Goal: Task Accomplishment & Management: Complete application form

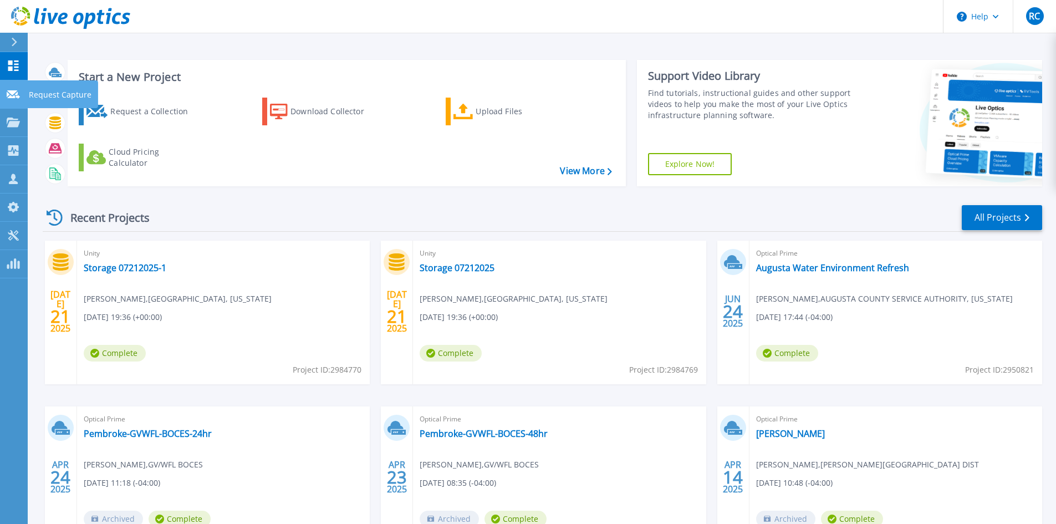
click at [12, 94] on icon at bounding box center [13, 94] width 13 height 8
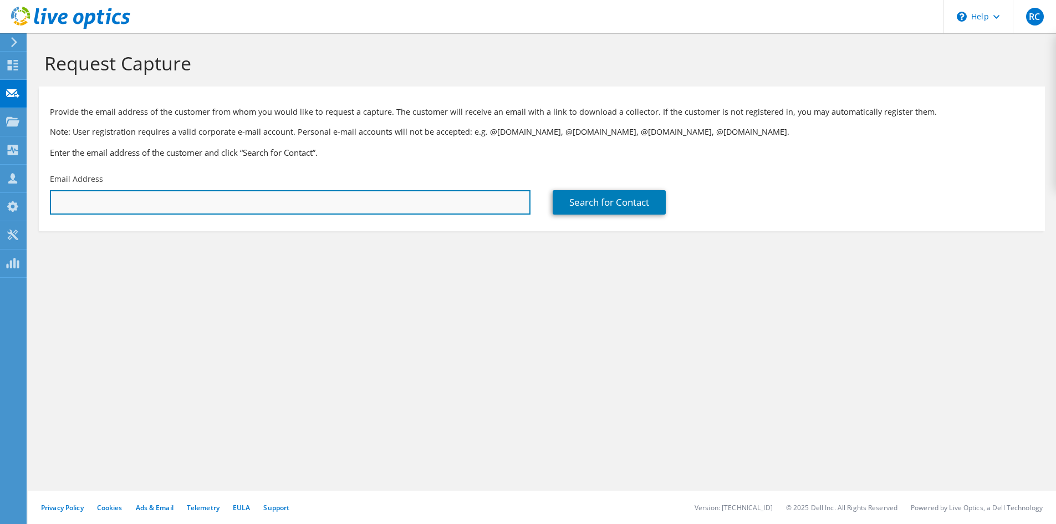
click at [108, 202] on input "text" at bounding box center [290, 202] width 481 height 24
paste input "https://shi.crm.dynamics.com/main.aspx?appid=39a3350e-9fea-4717-8c1c-fe61a1be06…"
type input "h"
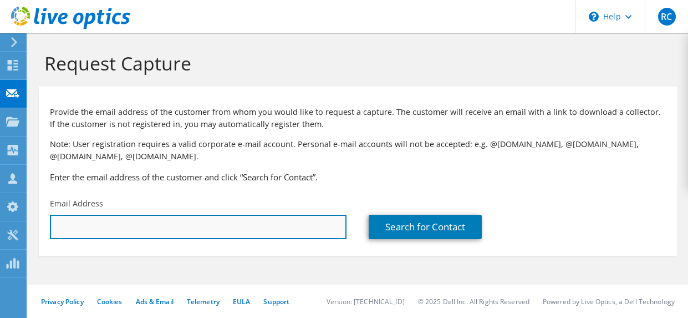
click at [80, 224] on input "text" at bounding box center [198, 227] width 297 height 24
paste input "steven.rendle@sparta.org"
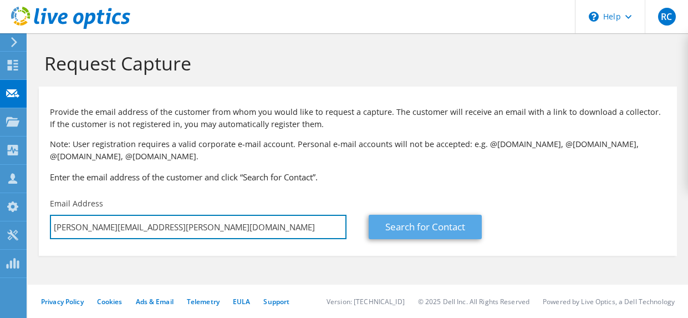
type input "steven.rendle@sparta.org"
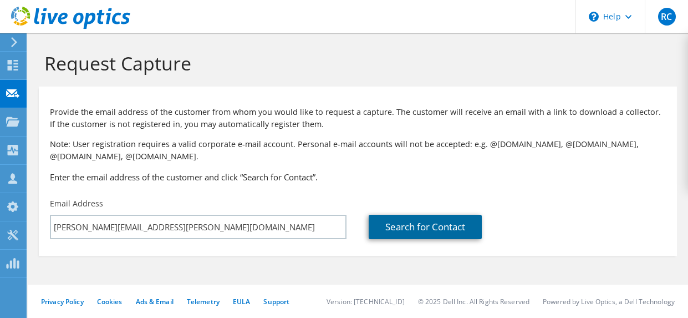
click at [425, 229] on link "Search for Contact" at bounding box center [425, 227] width 113 height 24
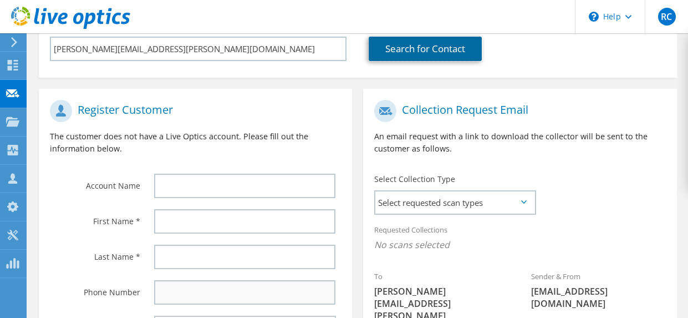
scroll to position [166, 0]
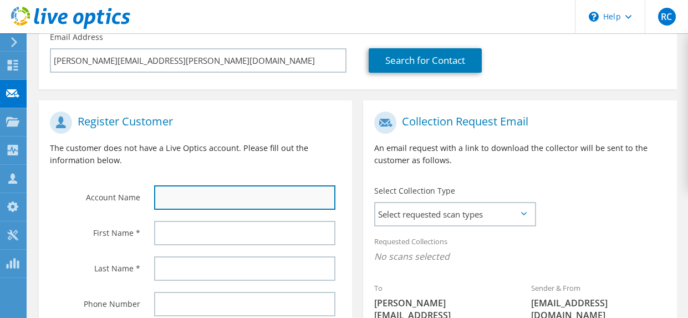
click at [169, 193] on input "text" at bounding box center [244, 197] width 181 height 24
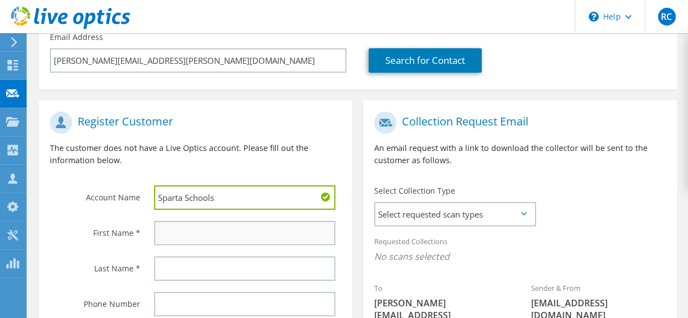
type input "Sparta Schools"
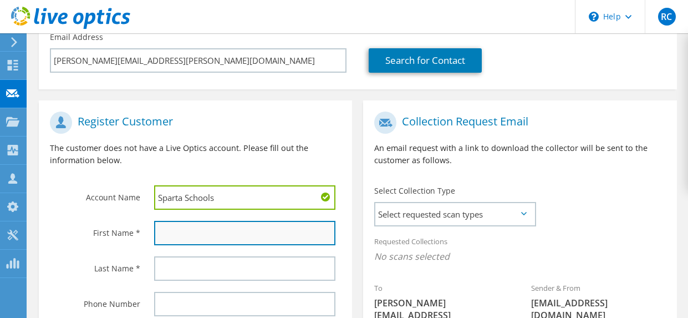
click at [184, 234] on input "text" at bounding box center [244, 233] width 181 height 24
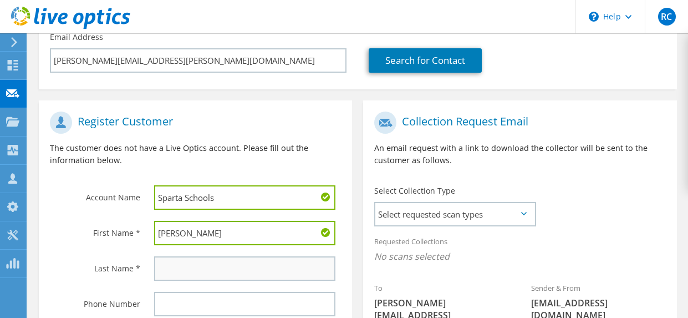
type input "Steven"
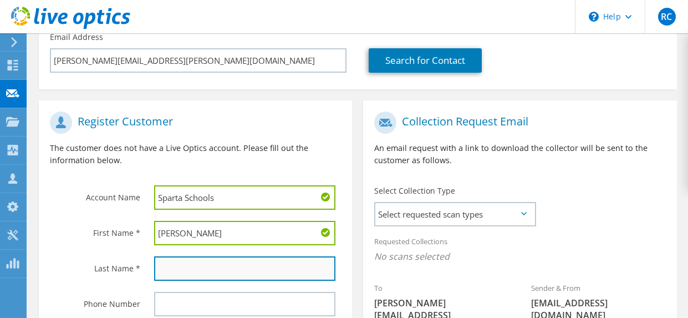
click at [180, 265] on input "text" at bounding box center [244, 268] width 181 height 24
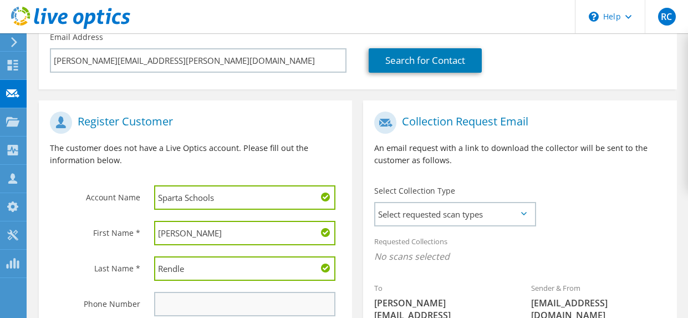
type input "Rendle"
click at [185, 303] on input "text" at bounding box center [244, 304] width 181 height 24
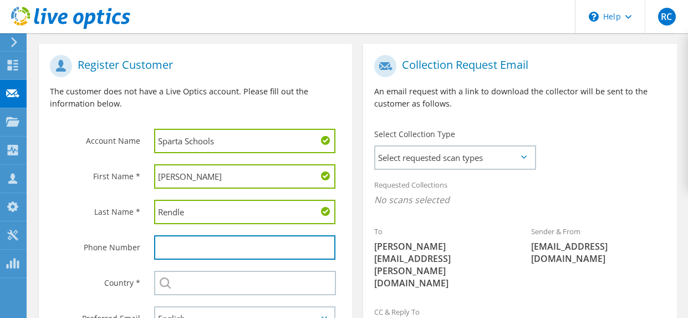
scroll to position [277, 0]
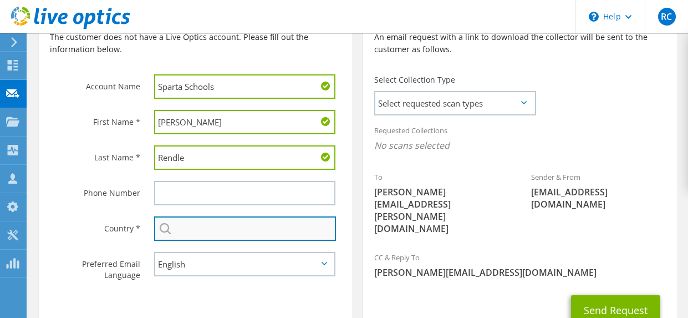
click at [180, 229] on input "text" at bounding box center [245, 228] width 182 height 24
click at [202, 236] on input "text" at bounding box center [245, 228] width 182 height 24
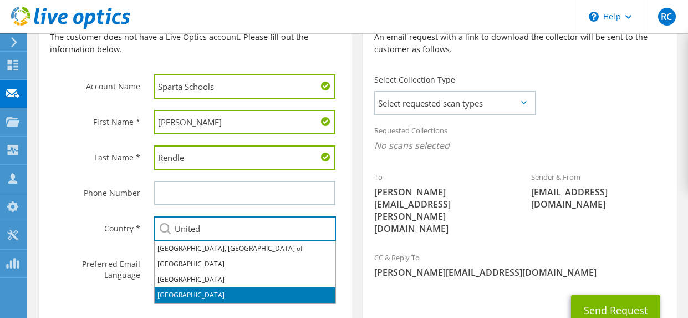
click at [186, 296] on li "United States" at bounding box center [245, 295] width 181 height 16
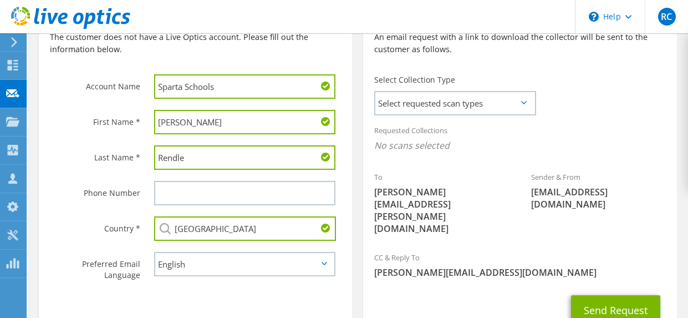
type input "United States"
click at [531, 68] on div "Collection Request Email An email request with a link to download the collector…" at bounding box center [519, 32] width 313 height 74
click at [523, 104] on icon at bounding box center [524, 102] width 6 height 3
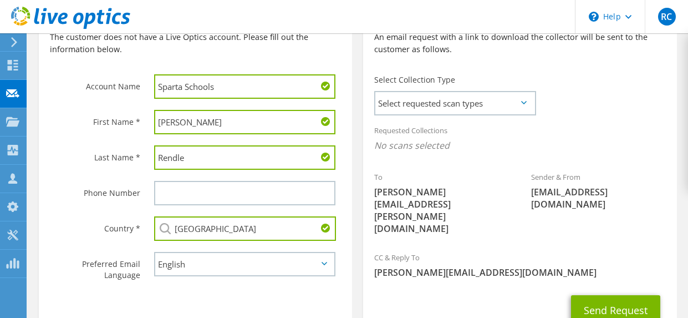
click at [606, 76] on div "To steven.rendle@sparta.org Sender & From liveoptics@liveoptics.com" at bounding box center [519, 120] width 313 height 251
click at [523, 100] on span "Select requested scan types" at bounding box center [454, 103] width 159 height 22
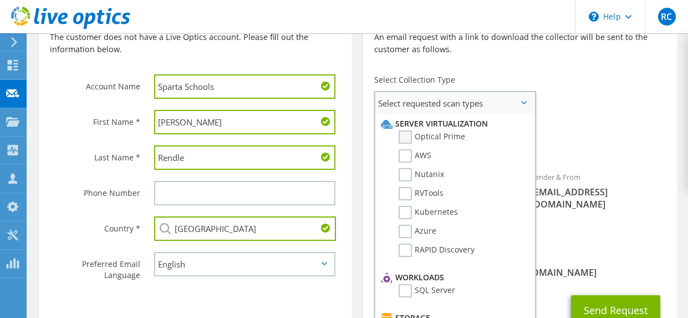
click at [403, 137] on label "Optical Prime" at bounding box center [432, 136] width 67 height 13
click at [0, 0] on input "Optical Prime" at bounding box center [0, 0] width 0 height 0
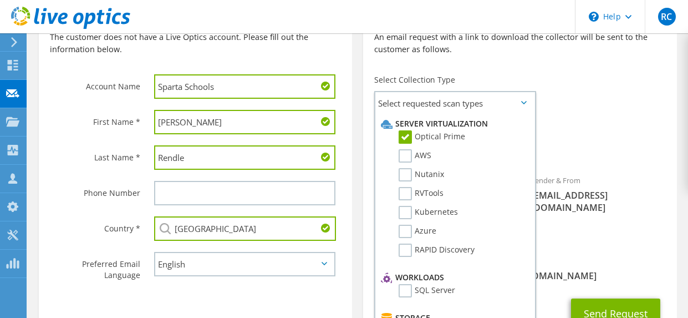
click at [581, 120] on div "Requested Collections No scans selected Optical Prime" at bounding box center [519, 141] width 313 height 44
